Goal: Navigation & Orientation: Find specific page/section

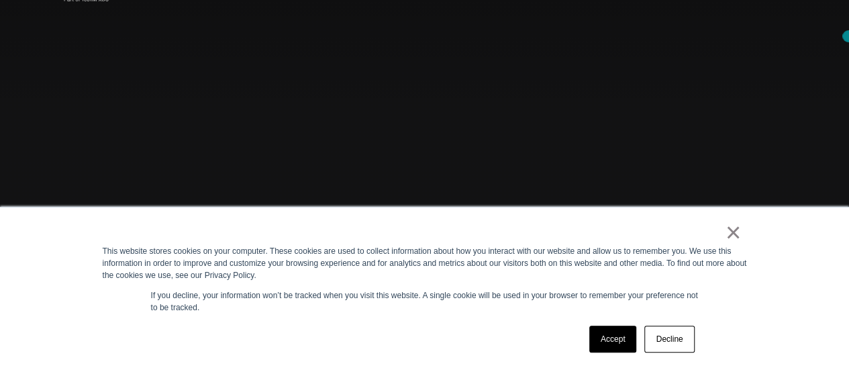
scroll to position [71, 0]
click at [619, 341] on link "Accept" at bounding box center [614, 339] width 48 height 27
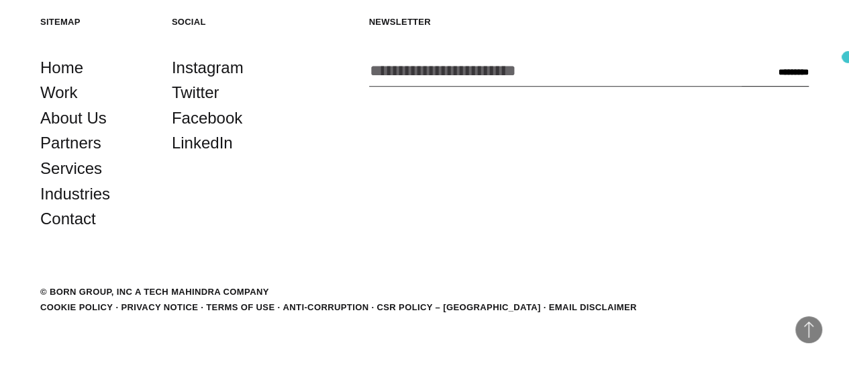
scroll to position [2934, 0]
click at [97, 131] on link "About Us" at bounding box center [73, 118] width 66 height 26
click at [68, 105] on link "Work" at bounding box center [59, 93] width 38 height 26
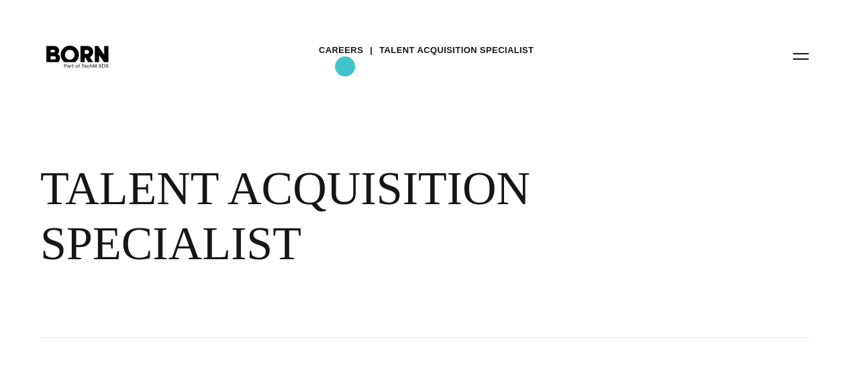
click at [345, 60] on link "Careers" at bounding box center [341, 50] width 44 height 20
